Goal: Task Accomplishment & Management: Manage account settings

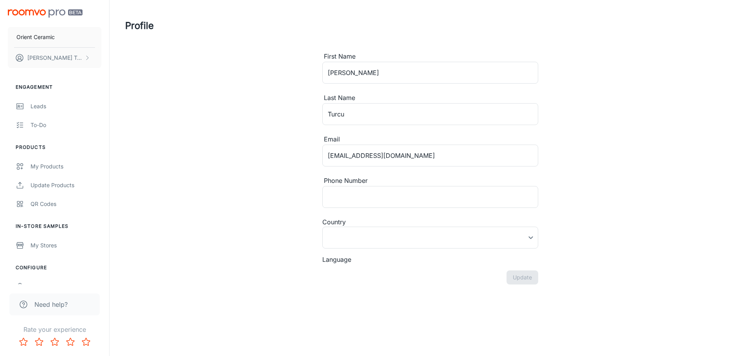
type input "[GEOGRAPHIC_DATA]"
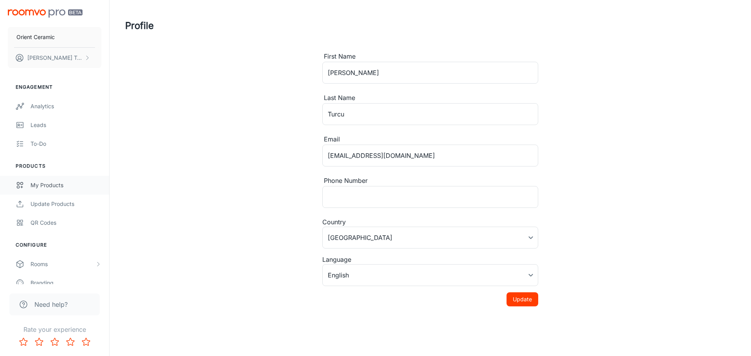
click at [40, 183] on div "My Products" at bounding box center [65, 185] width 71 height 9
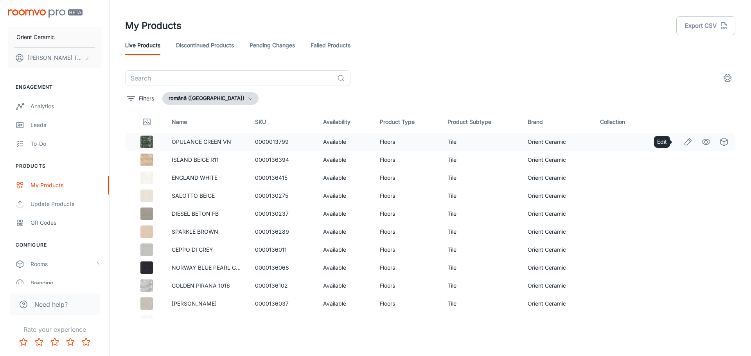
click at [683, 140] on icon "Edit" at bounding box center [687, 141] width 9 height 9
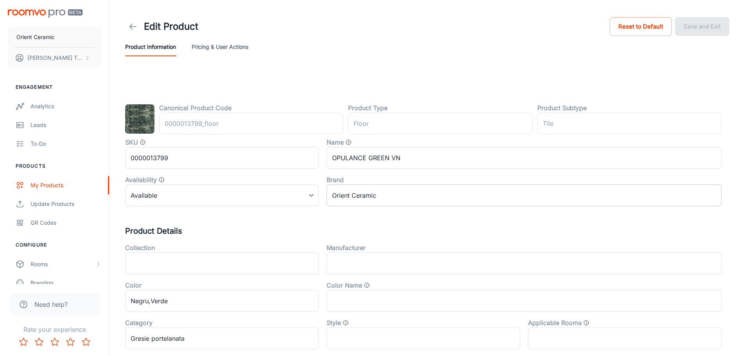
type input "podea"
type input "Gresie"
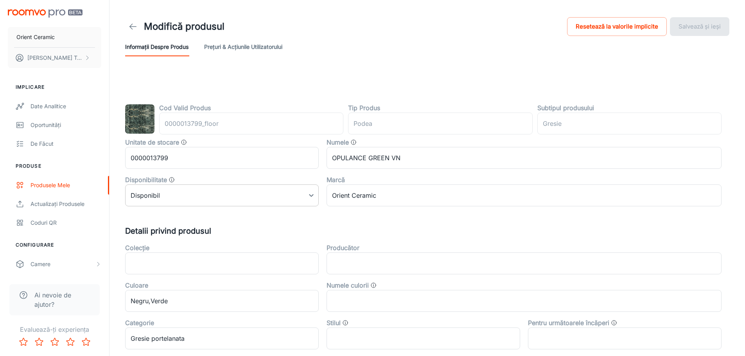
click at [310, 201] on body "Orient Ceramic [PERSON_NAME] Implicare Date analitice Oportunități De făcut Pro…" at bounding box center [372, 178] width 745 height 356
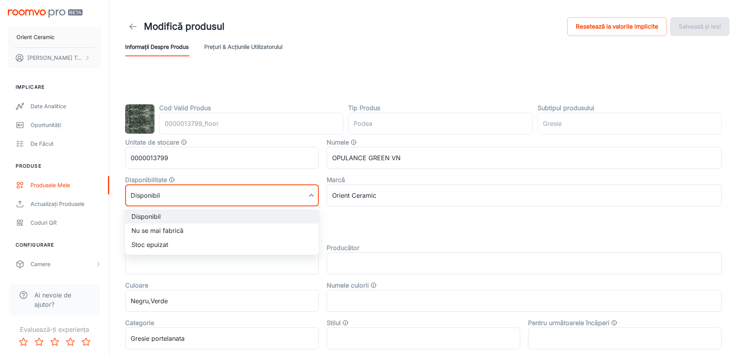
click at [376, 219] on div at bounding box center [375, 178] width 751 height 356
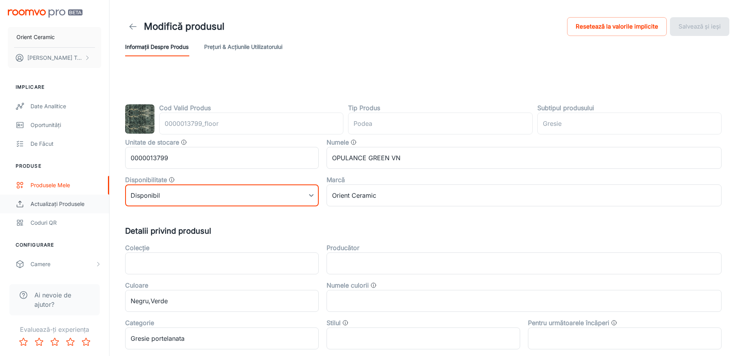
click at [50, 206] on div "Actualizați produsele" at bounding box center [65, 204] width 71 height 9
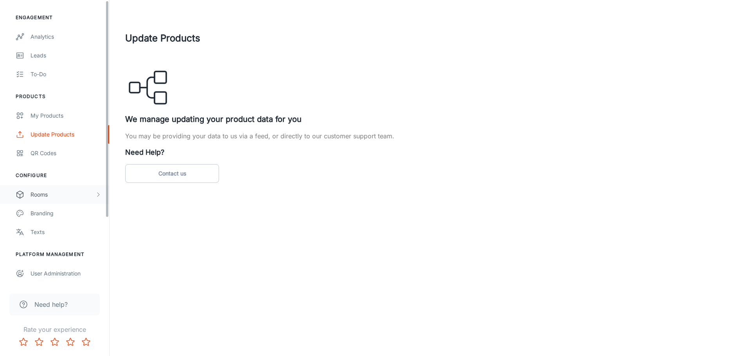
scroll to position [87, 0]
